Goal: Share content: Share content

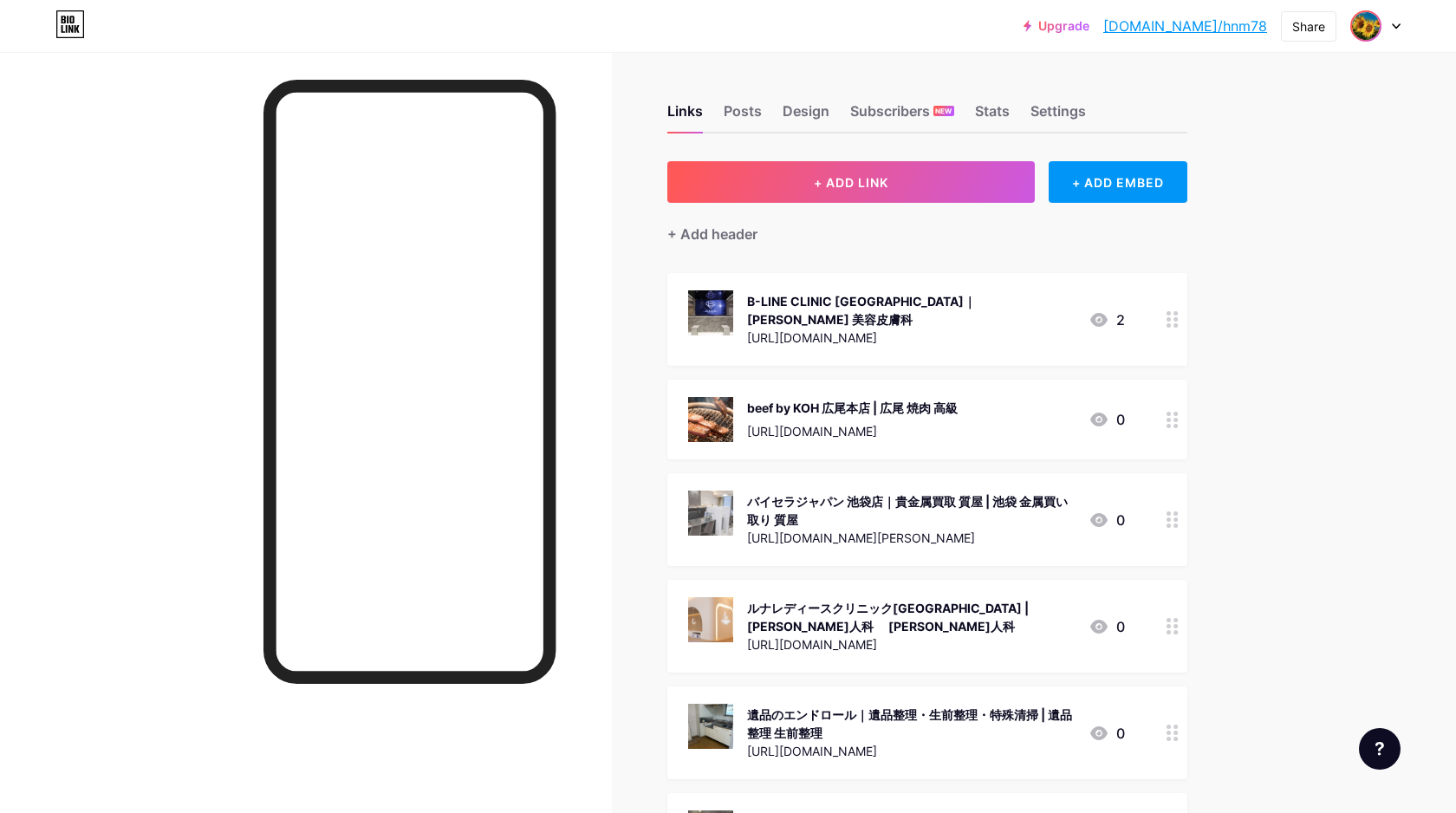
click at [1375, 27] on img at bounding box center [1365, 25] width 28 height 28
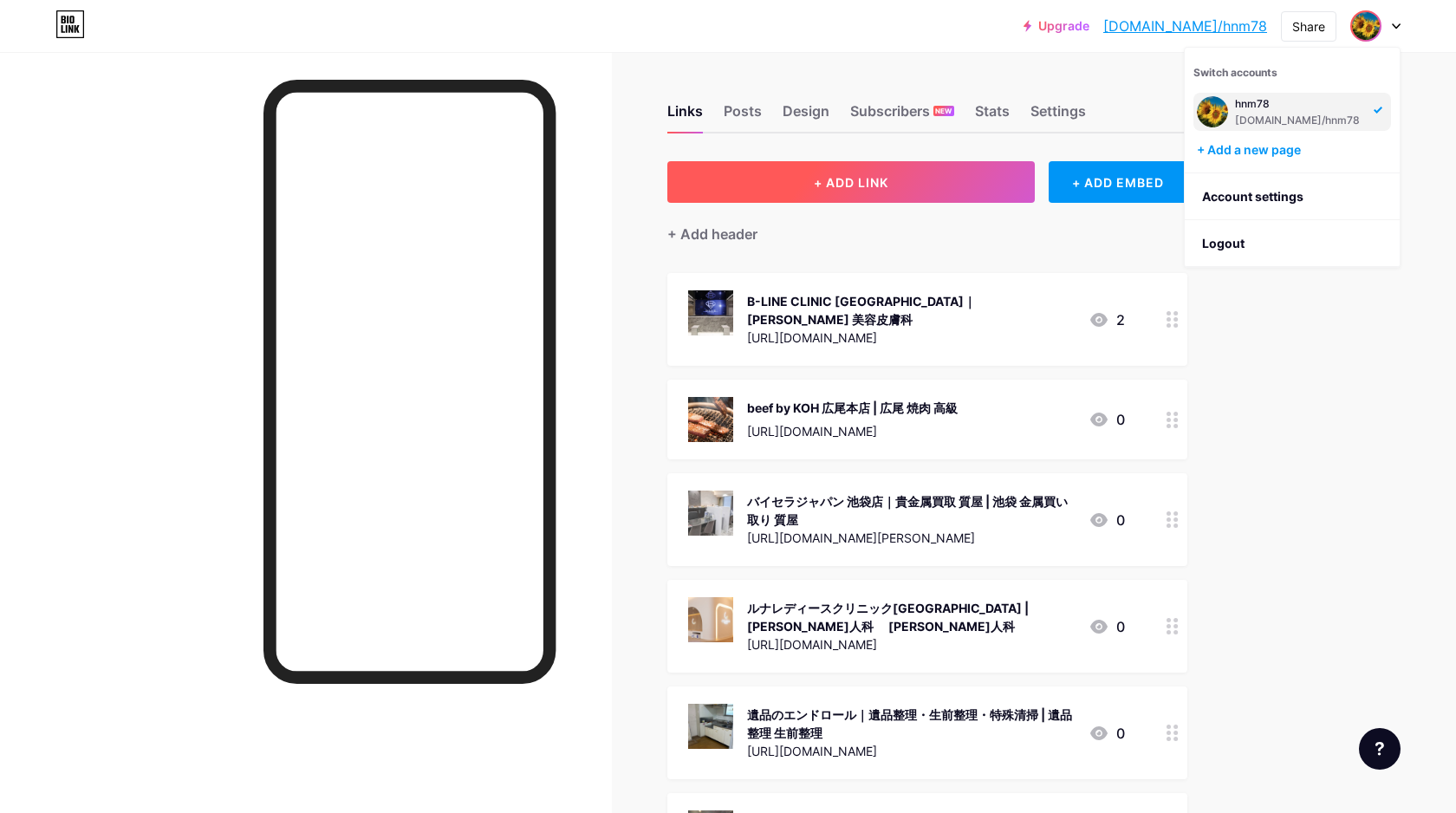
click at [822, 181] on span "+ ADD LINK" at bounding box center [851, 182] width 75 height 15
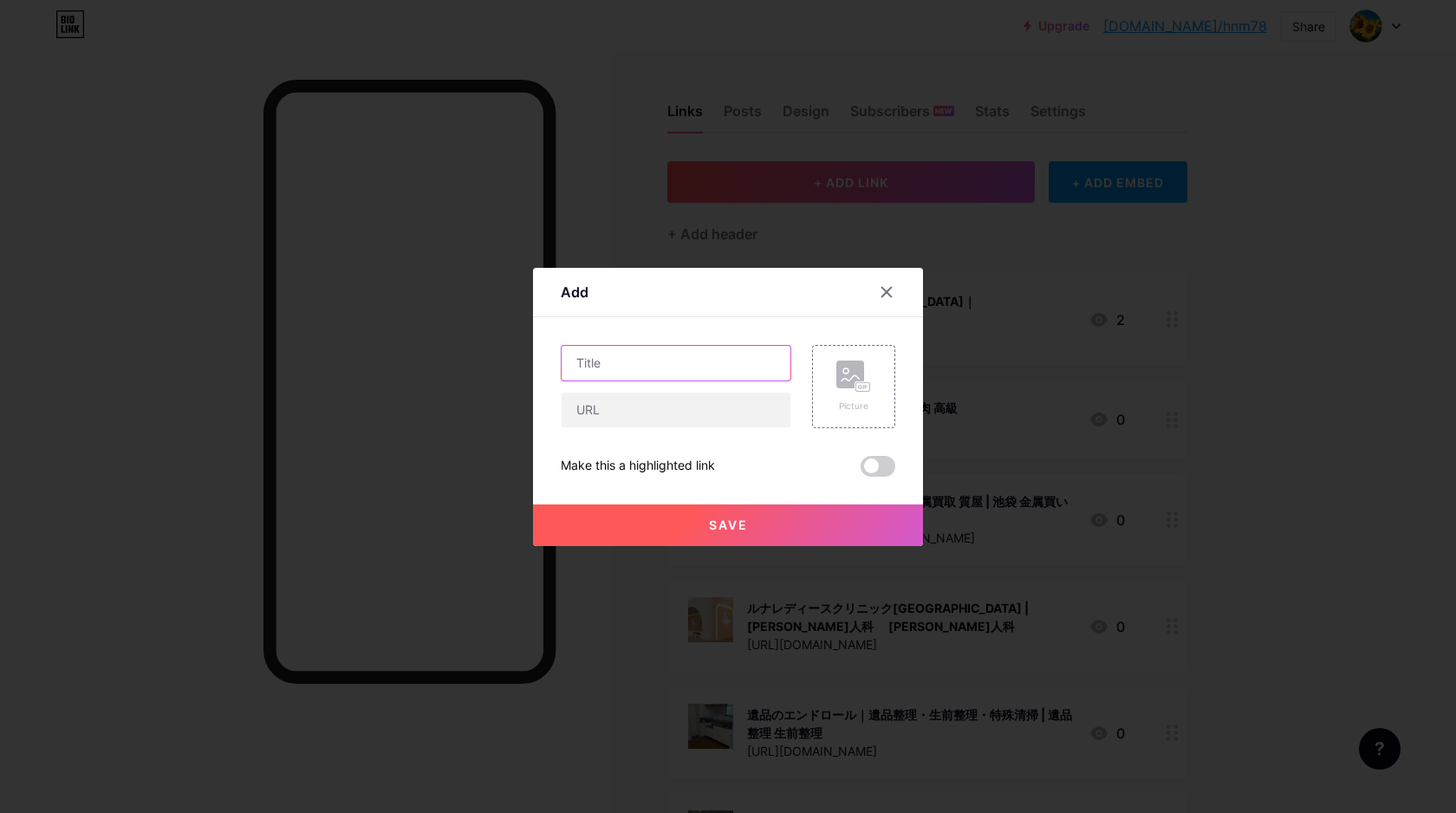
click at [647, 360] on input "text" at bounding box center [675, 363] width 228 height 35
paste input "癒楽整体院 練馬院 〜ゆうらく本院・分院〜ゆがみケア・マッサージ｜練馬 整体"
type input "癒楽整体院 練馬院 〜ゆうらく本院・分院〜ゆがみケア・マッサージ｜練馬 整体"
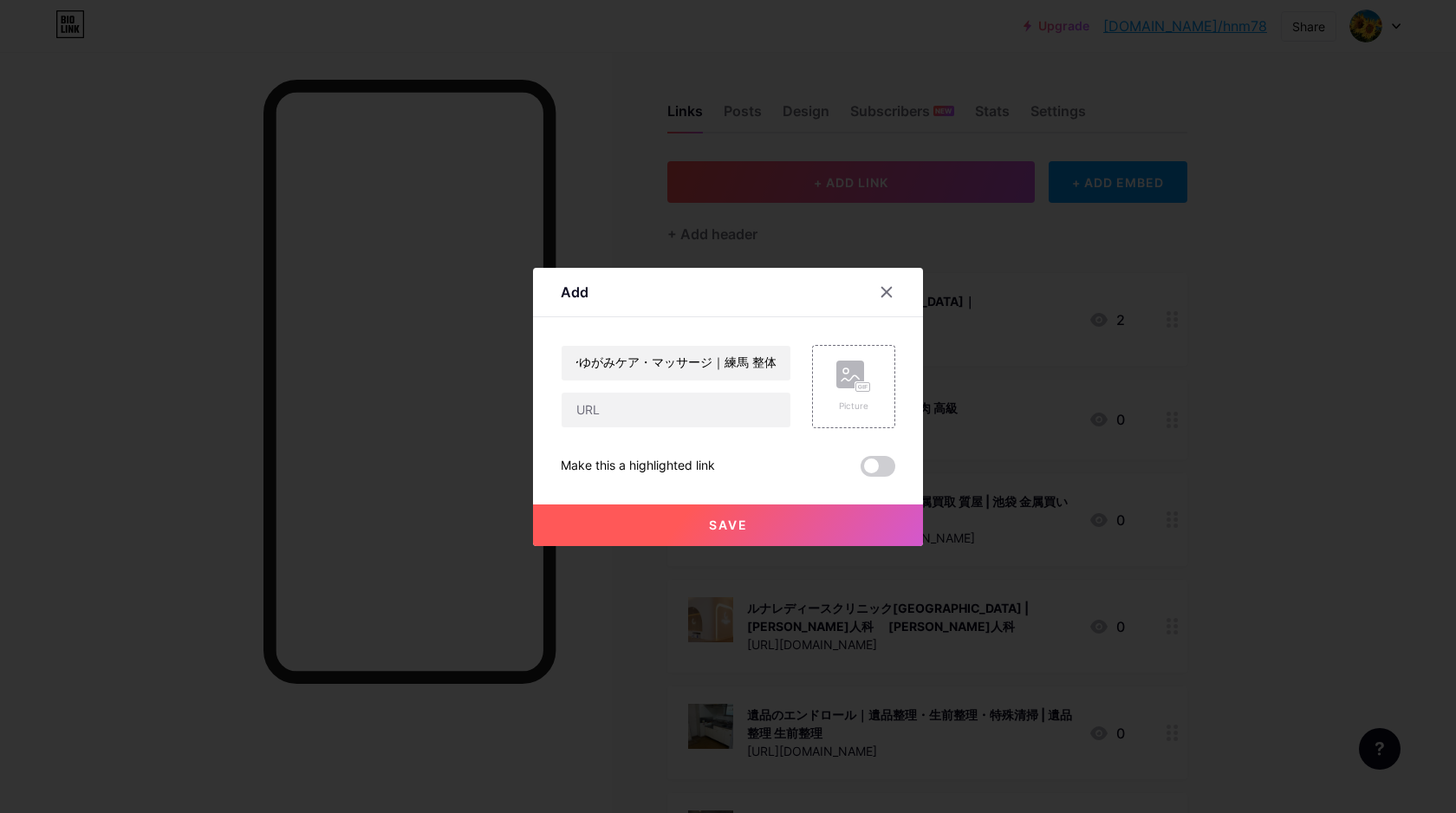
scroll to position [0, 0]
click at [709, 412] on input "text" at bounding box center [675, 410] width 228 height 35
paste input "[URL][DOMAIN_NAME]"
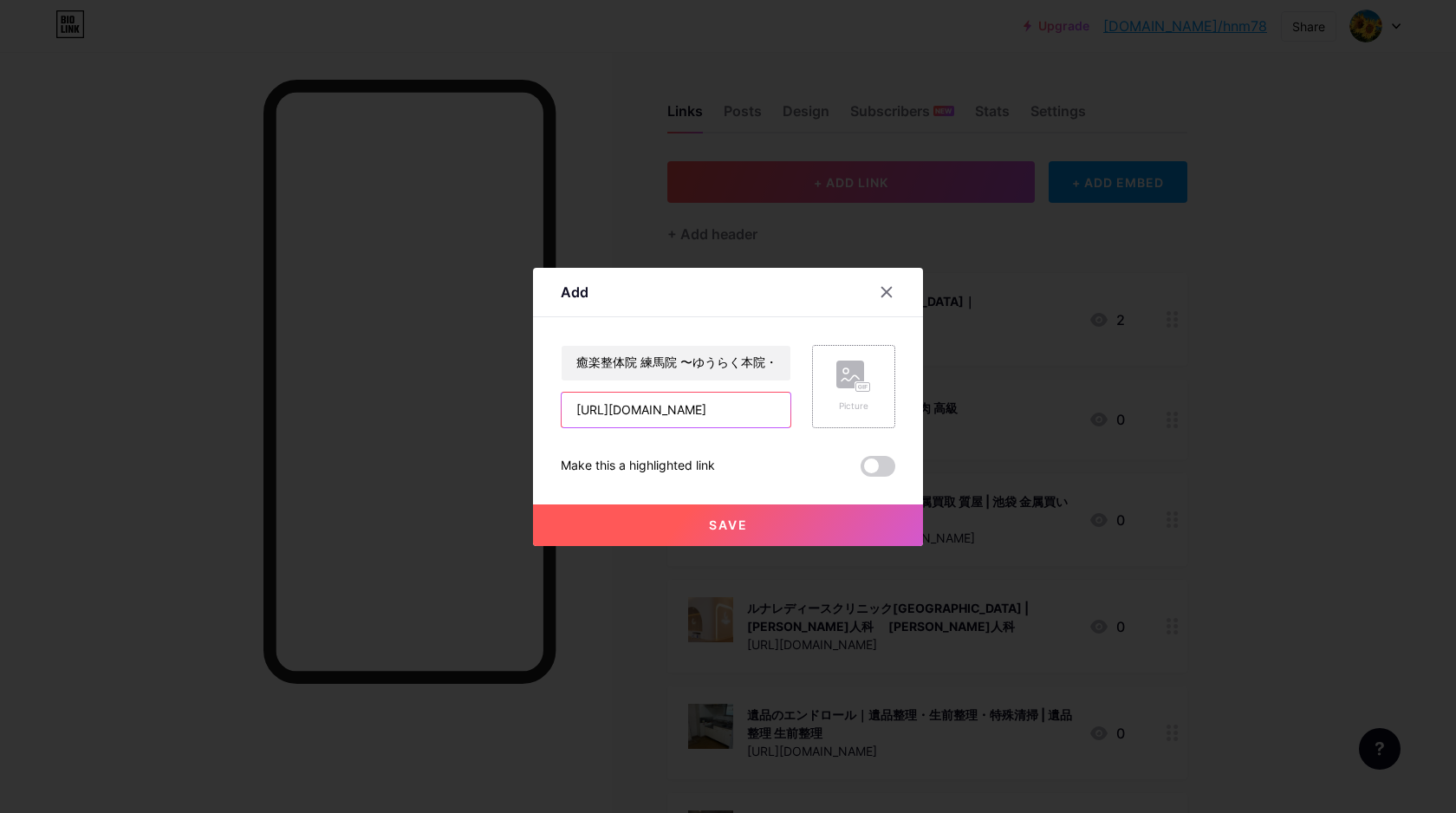
type input "[URL][DOMAIN_NAME]"
click at [821, 396] on div "Picture" at bounding box center [854, 387] width 84 height 84
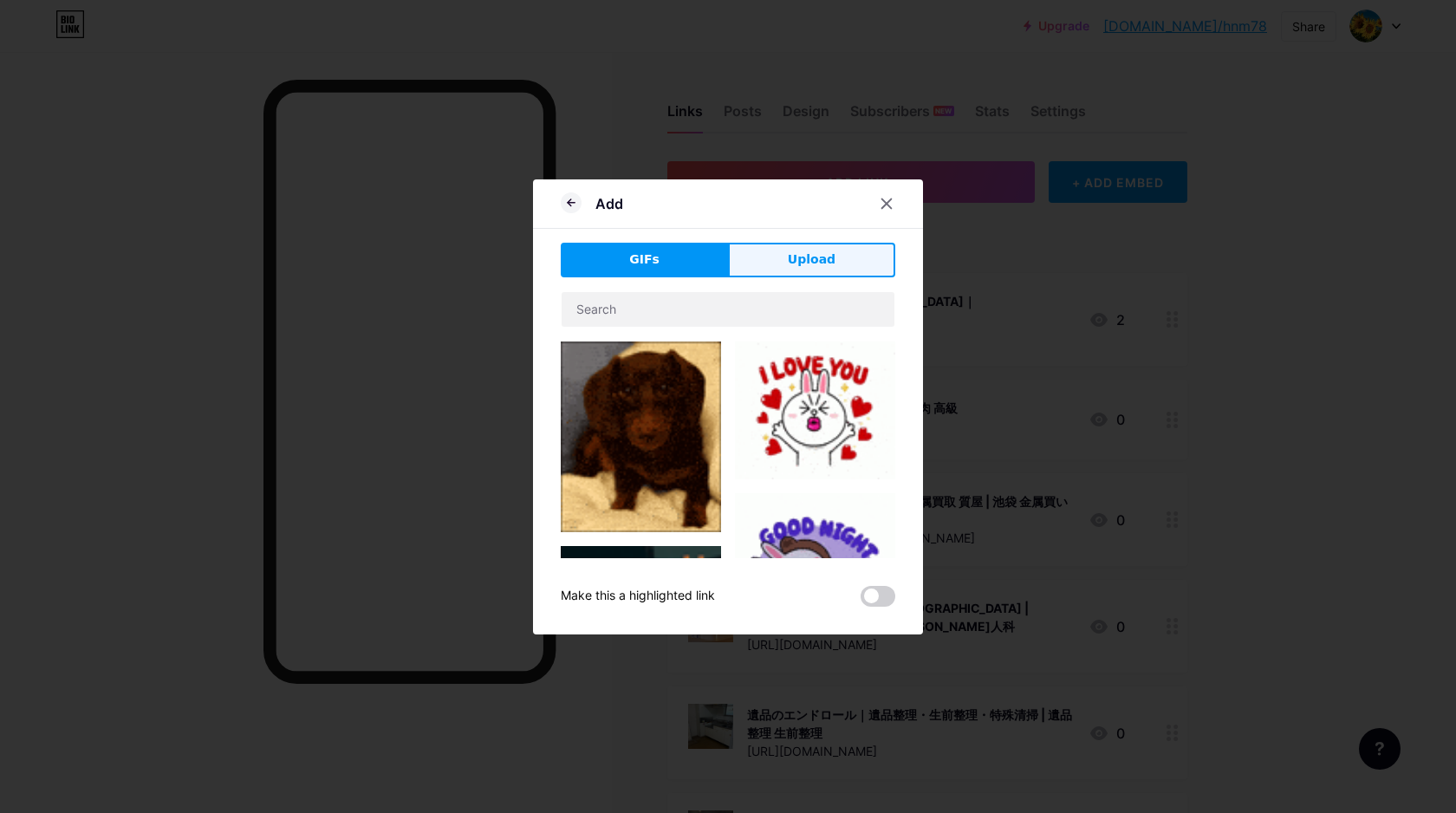
click at [817, 260] on span "Upload" at bounding box center [811, 259] width 48 height 18
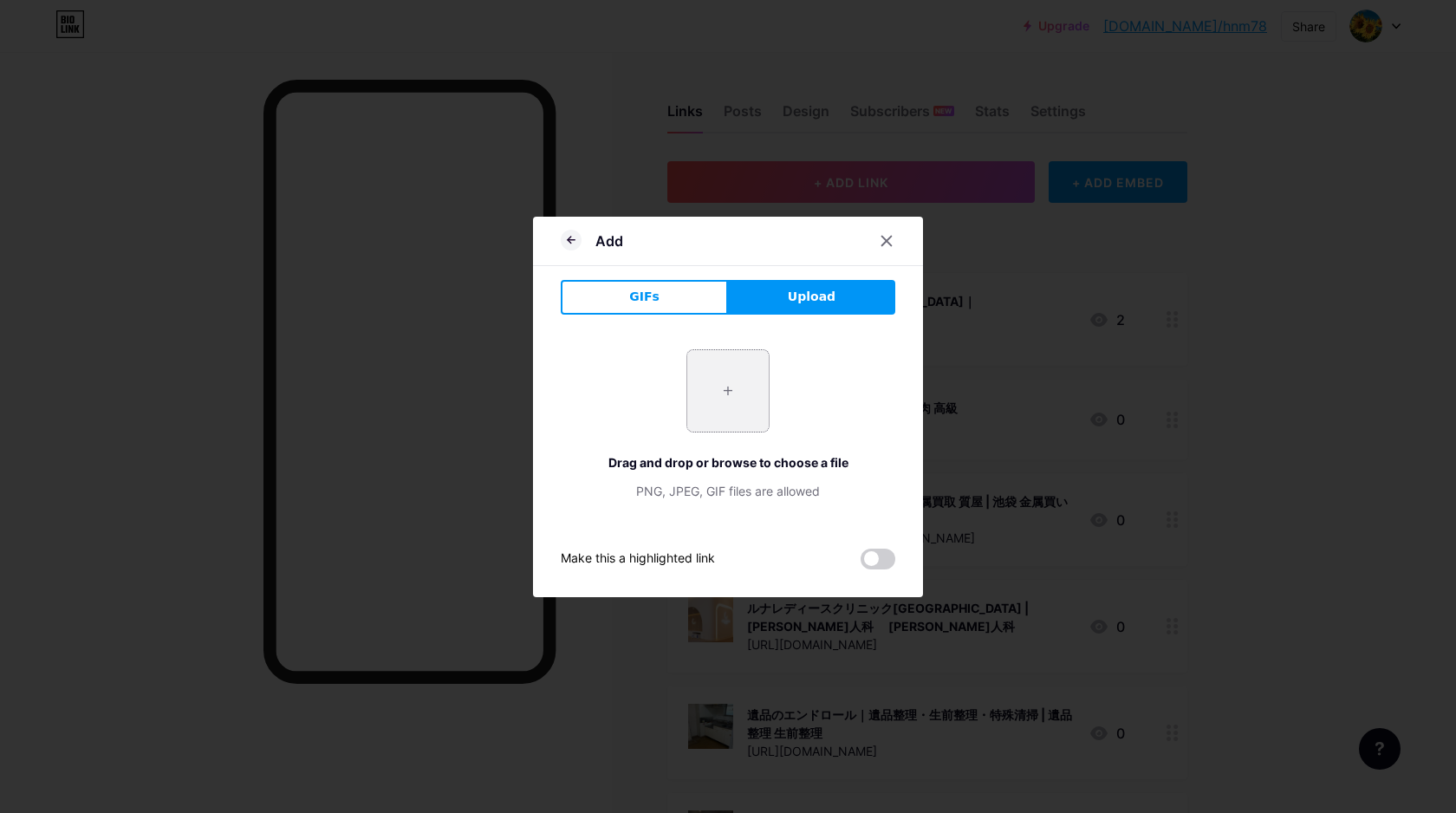
click at [736, 381] on input "file" at bounding box center [728, 390] width 82 height 82
type input "C:\fakepath\スクリーンショット [DATE] 11.08.24.png"
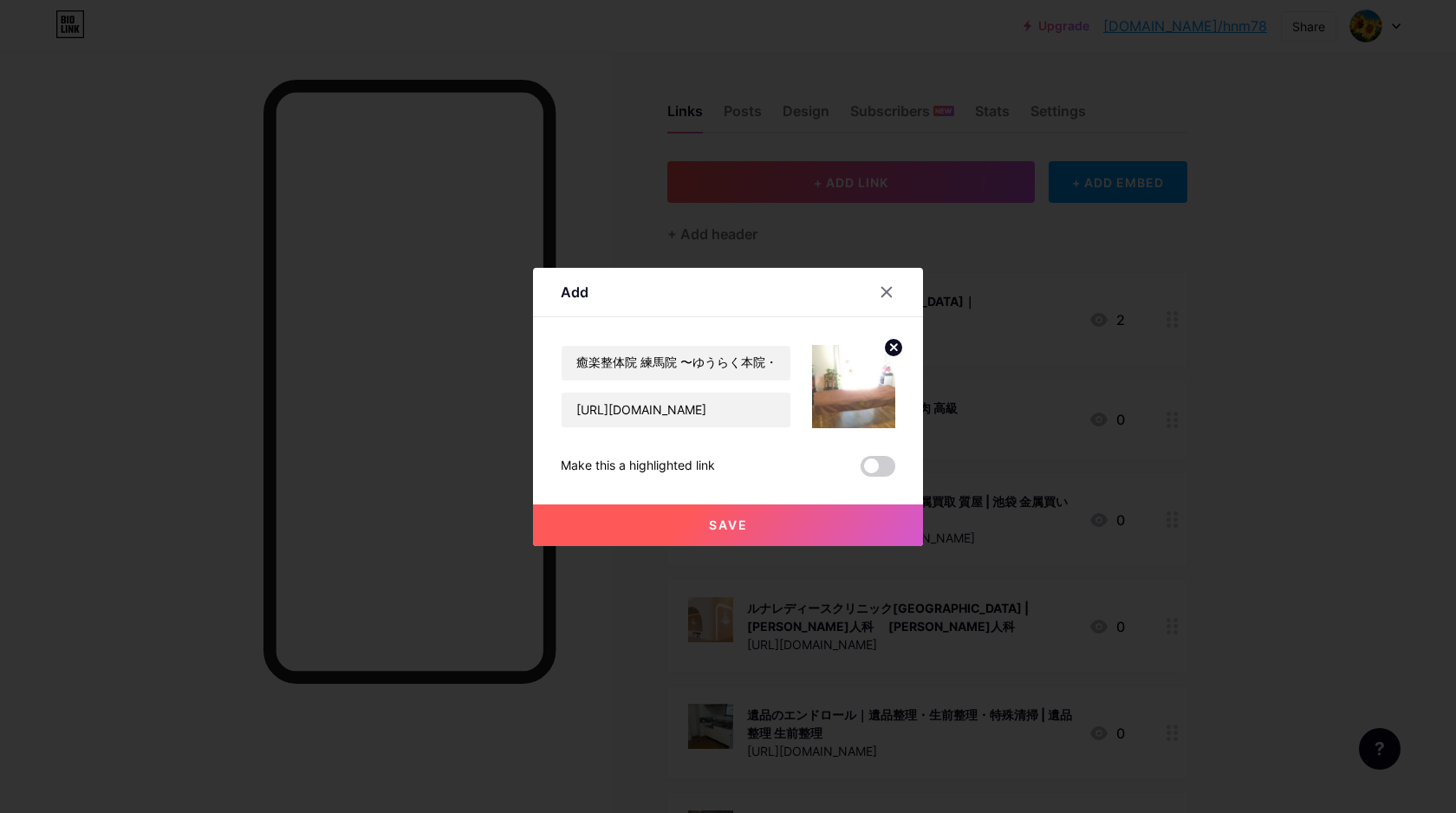
click at [721, 526] on span "Save" at bounding box center [728, 525] width 39 height 15
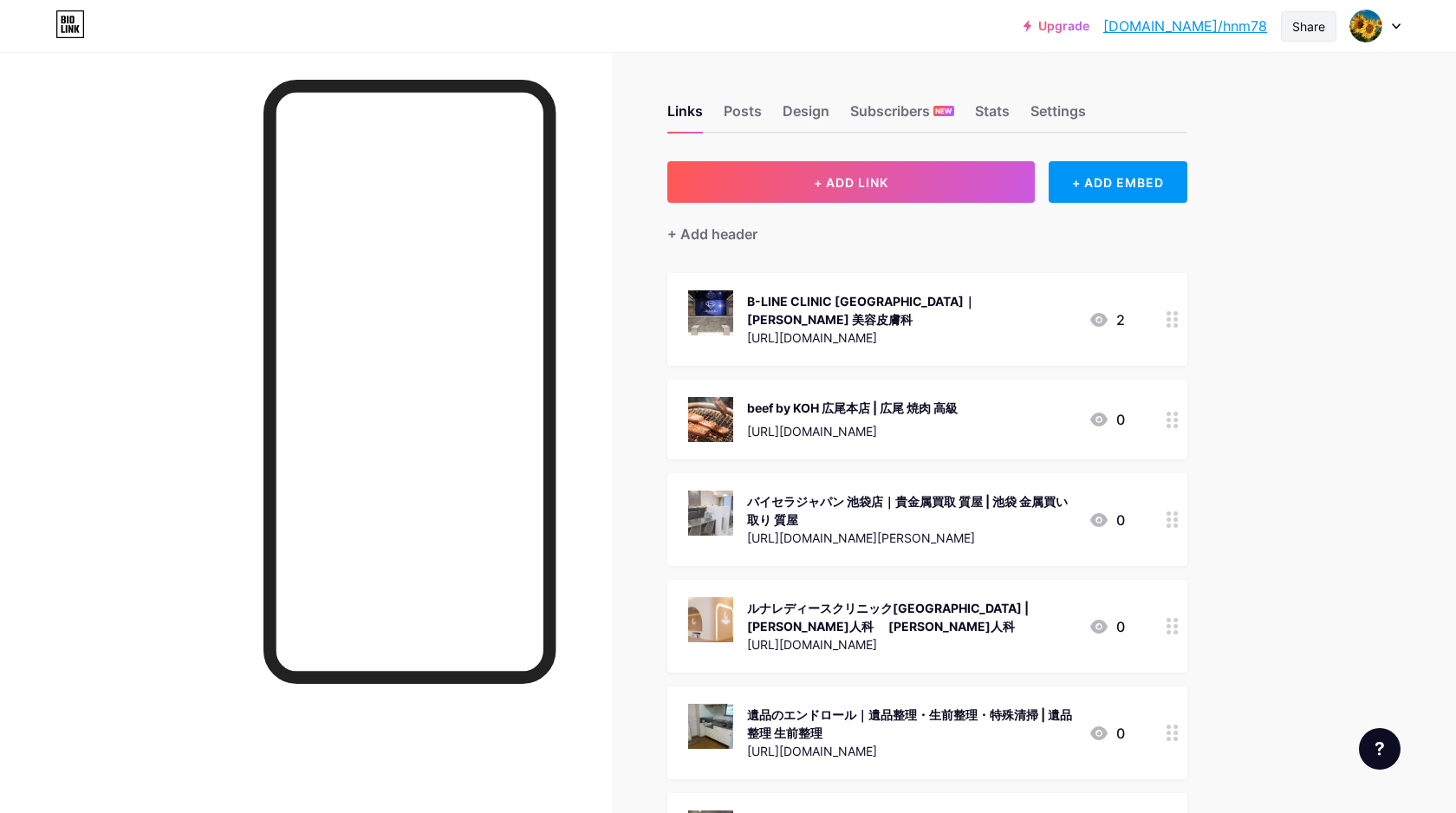
click at [1316, 32] on div "Share" at bounding box center [1308, 26] width 33 height 18
click at [1153, 88] on div "Copy link" at bounding box center [1165, 88] width 64 height 20
